Goal: Transaction & Acquisition: Purchase product/service

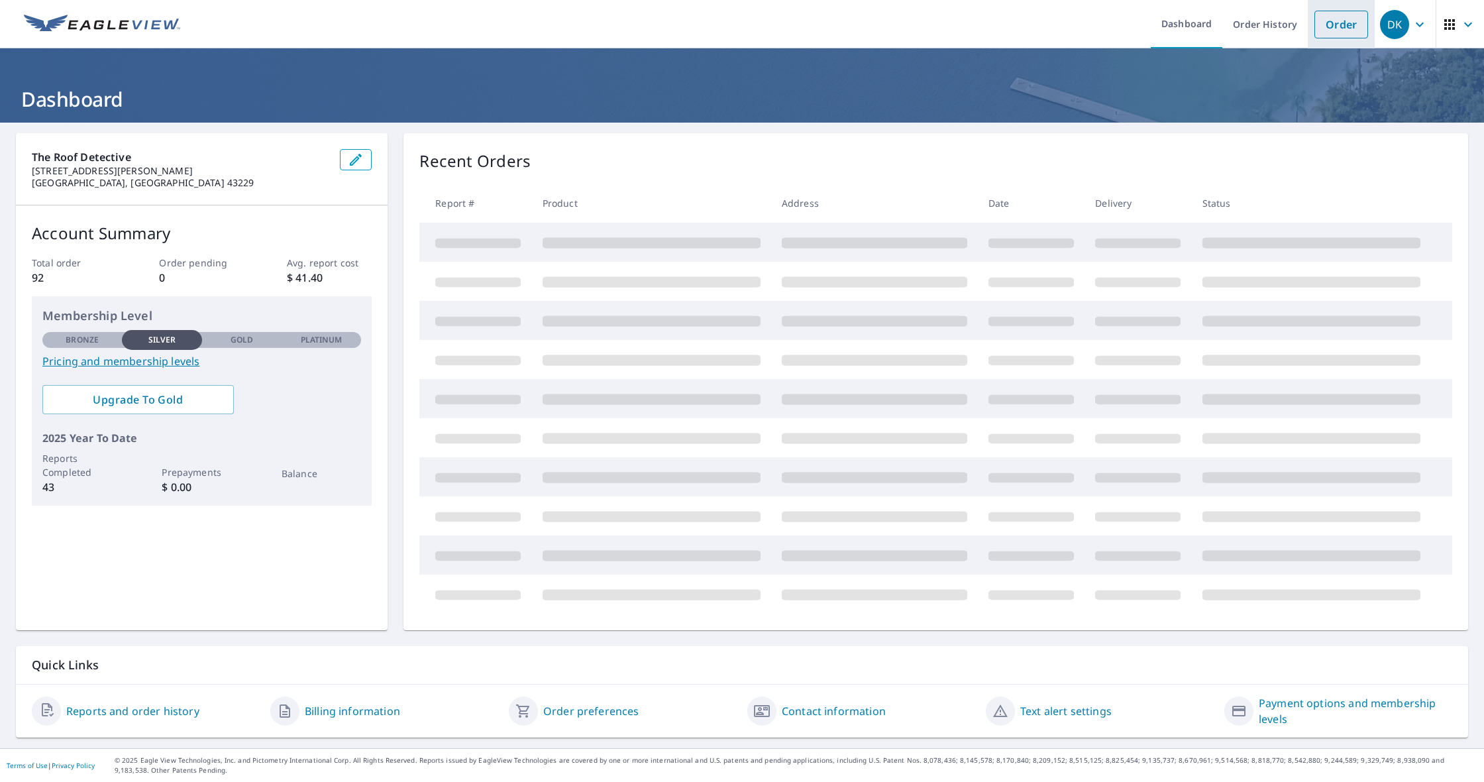
click at [1329, 25] on link "Order" at bounding box center [1341, 25] width 54 height 28
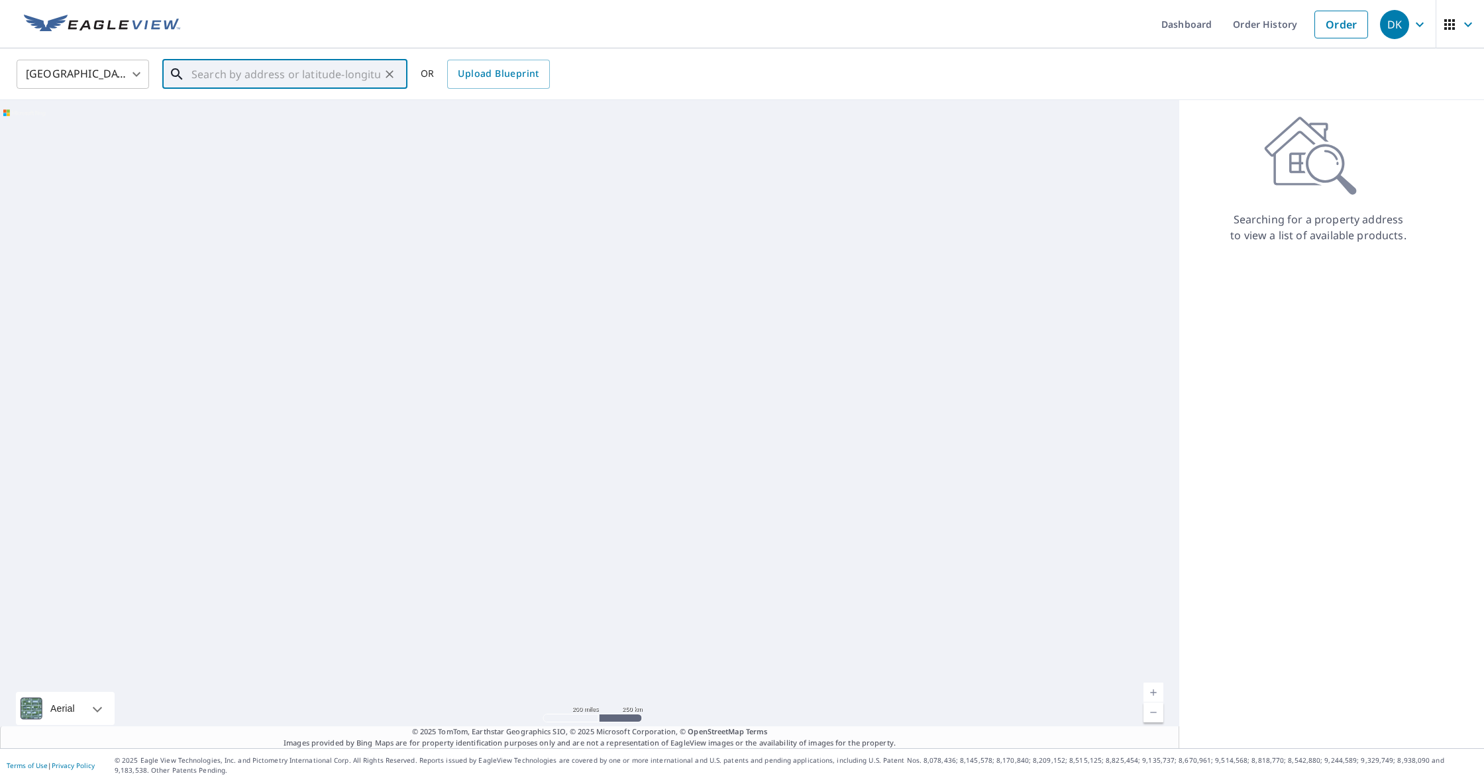
click at [317, 81] on input "text" at bounding box center [285, 74] width 189 height 37
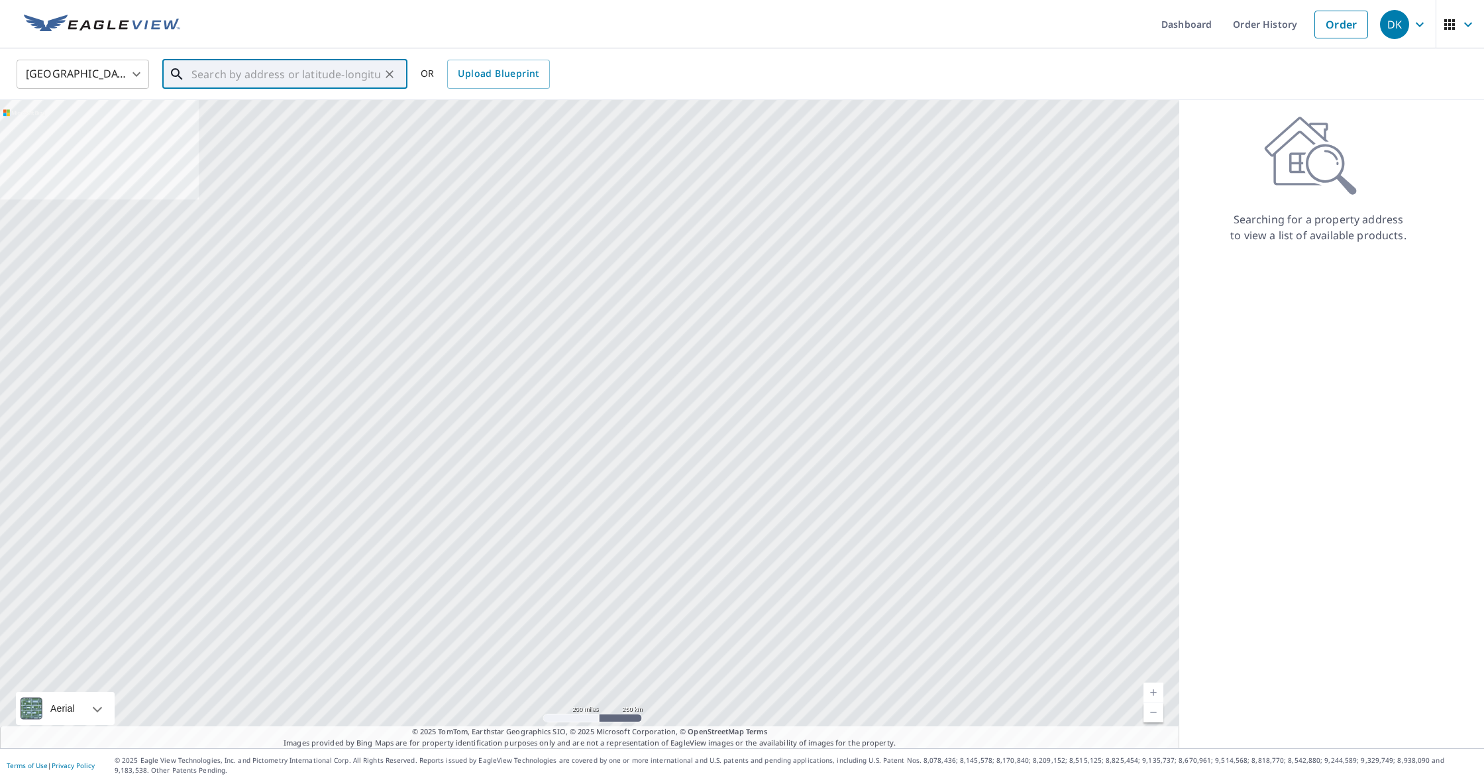
paste input "[STREET_ADDRESS][PERSON_NAME]"
click at [313, 99] on li "[STREET_ADDRESS][PERSON_NAME]" at bounding box center [284, 119] width 245 height 45
type input "[STREET_ADDRESS][PERSON_NAME]"
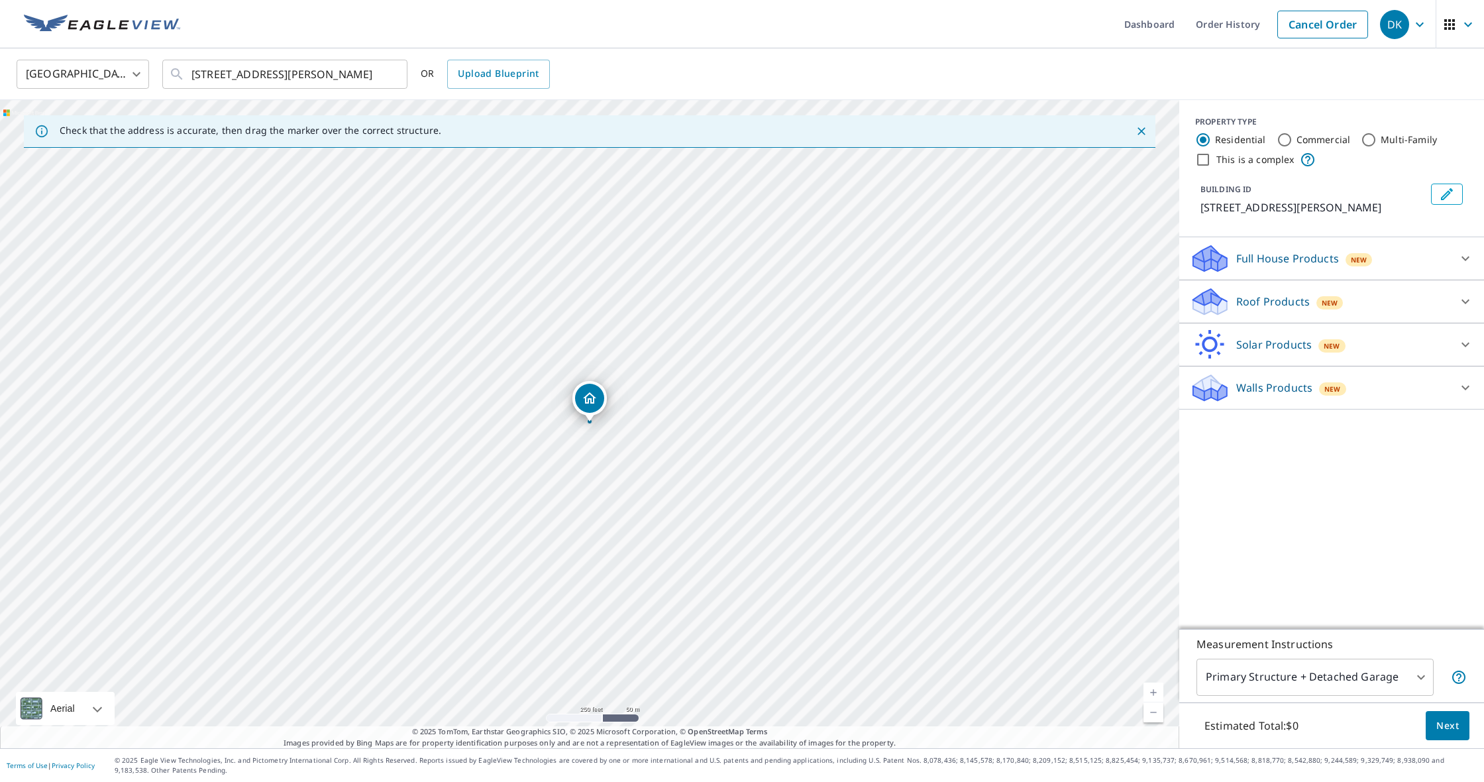
click at [1290, 292] on div "Roof Products New" at bounding box center [1320, 301] width 260 height 31
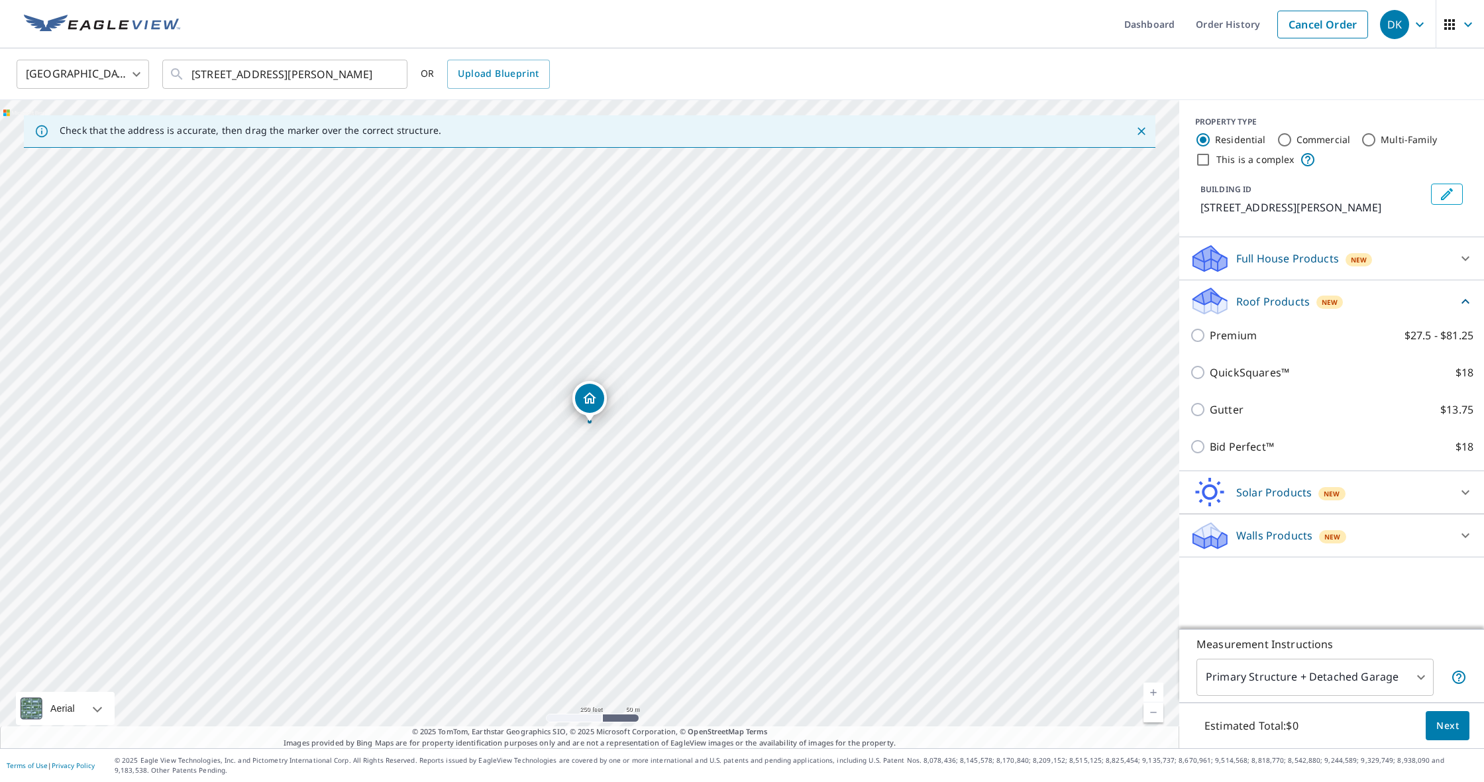
click at [1225, 419] on div "Gutter $13.75" at bounding box center [1332, 409] width 284 height 37
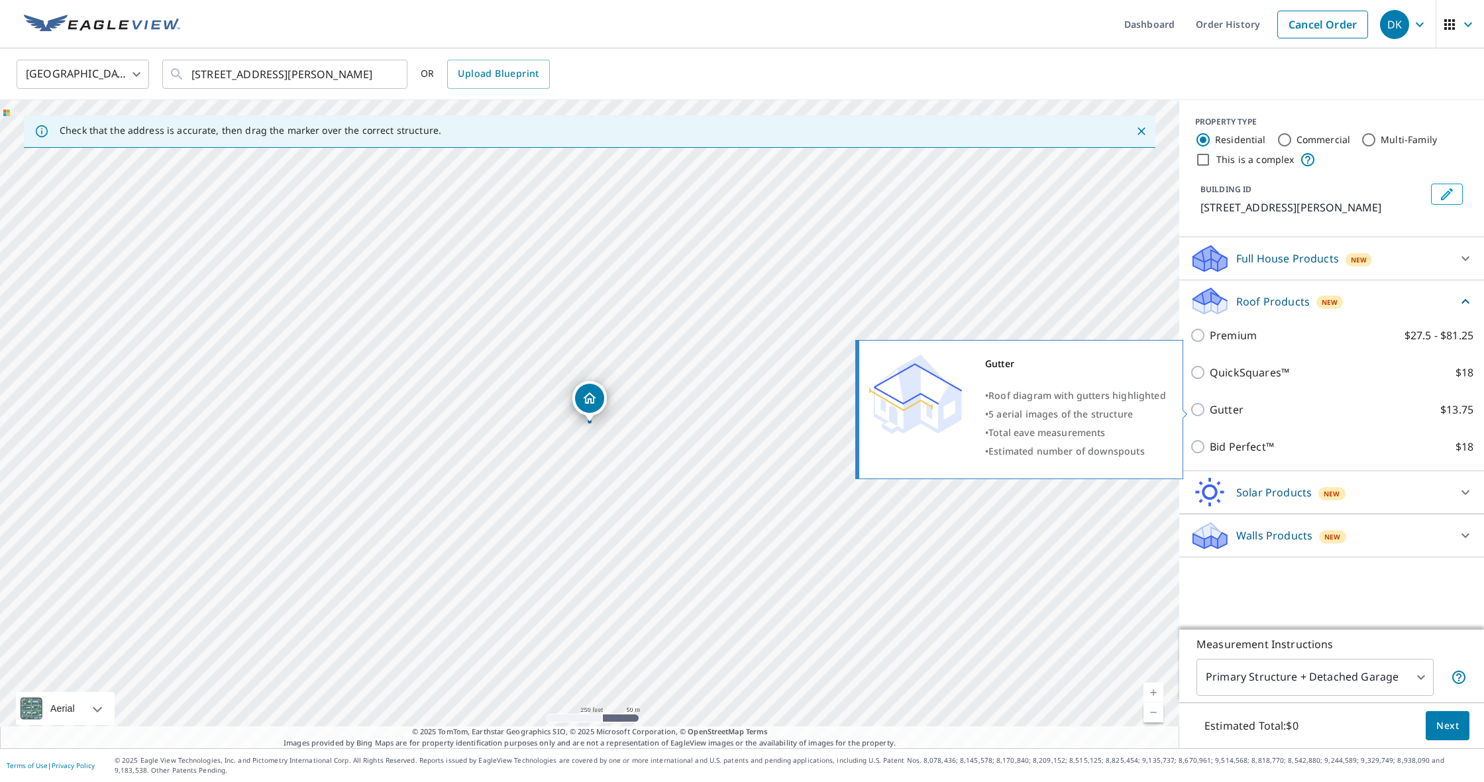
click at [1225, 407] on p "Gutter" at bounding box center [1227, 409] width 34 height 16
click at [1210, 407] on input "Gutter $13.75" at bounding box center [1200, 409] width 20 height 16
checkbox input "true"
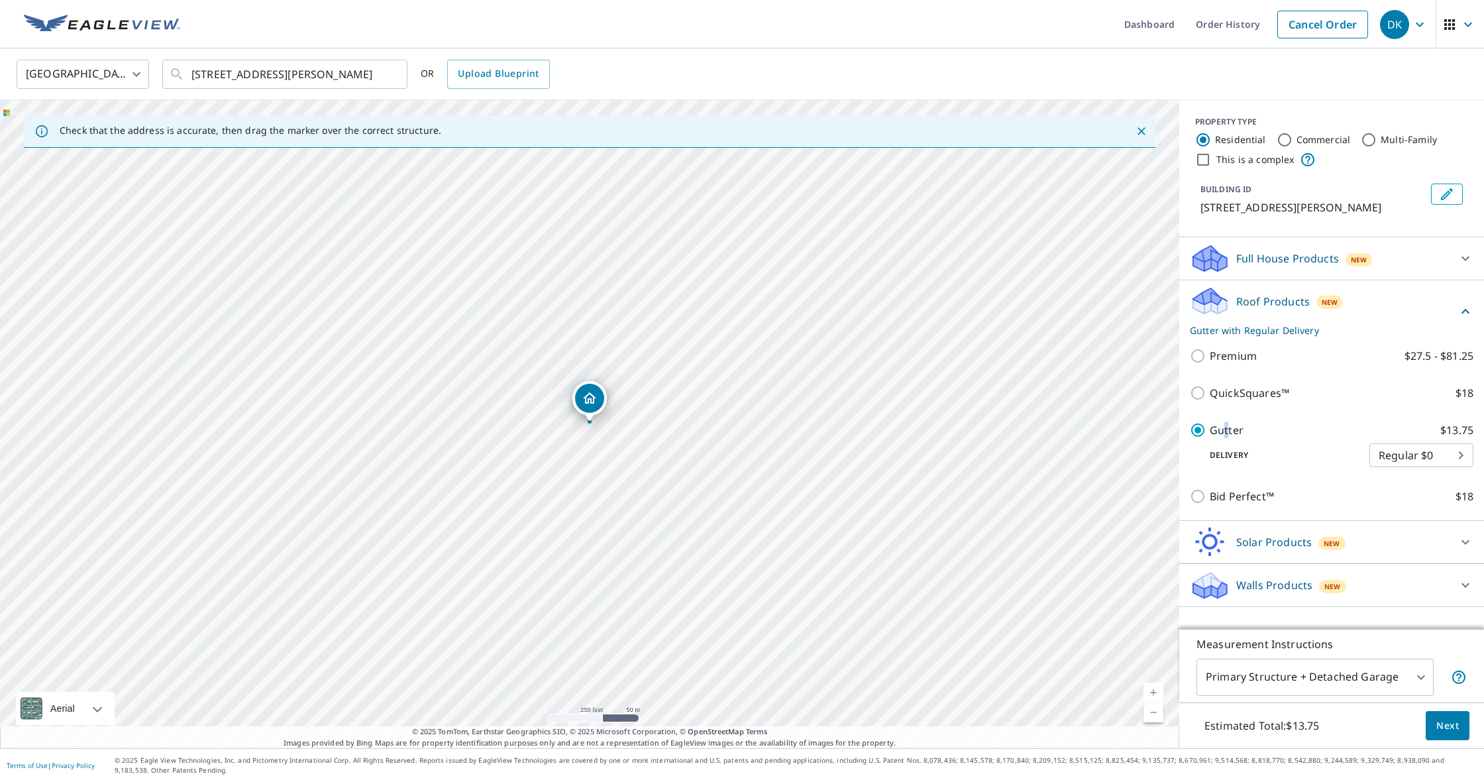
click at [1453, 729] on span "Next" at bounding box center [1447, 725] width 23 height 17
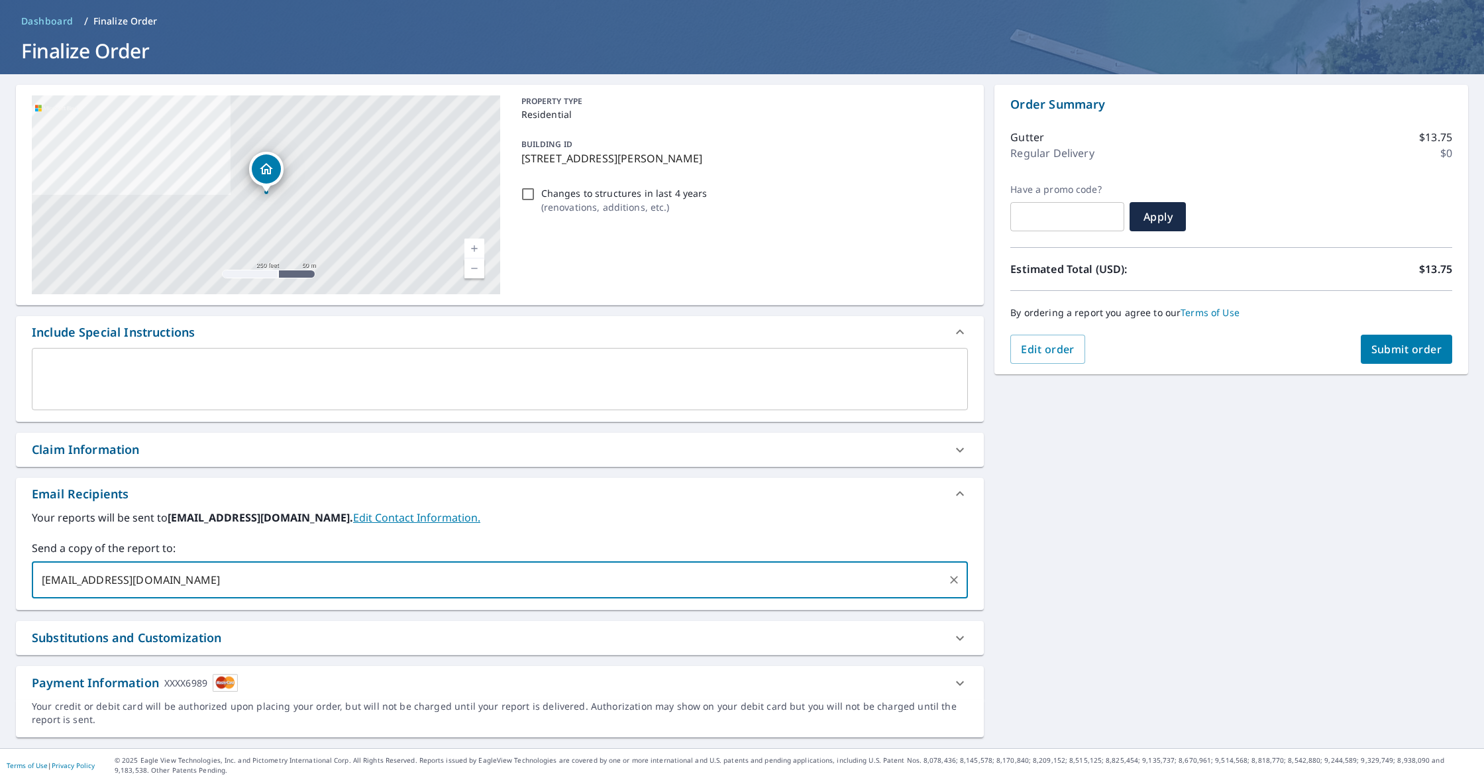
scroll to position [48, 0]
type input "[EMAIL_ADDRESS][DOMAIN_NAME]"
click at [1410, 345] on span "Submit order" at bounding box center [1406, 349] width 71 height 15
checkbox input "true"
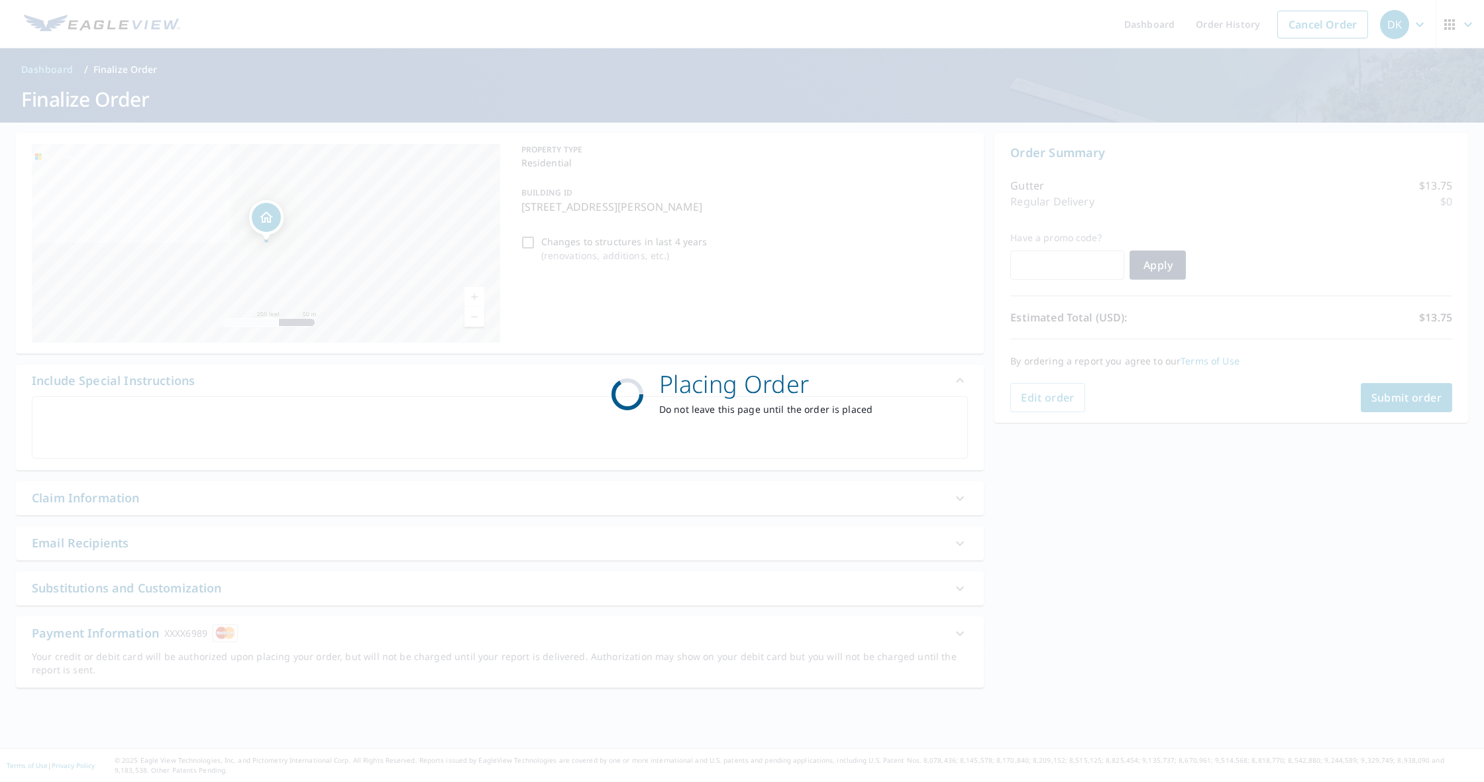
scroll to position [0, 0]
